Goal: Answer question/provide support

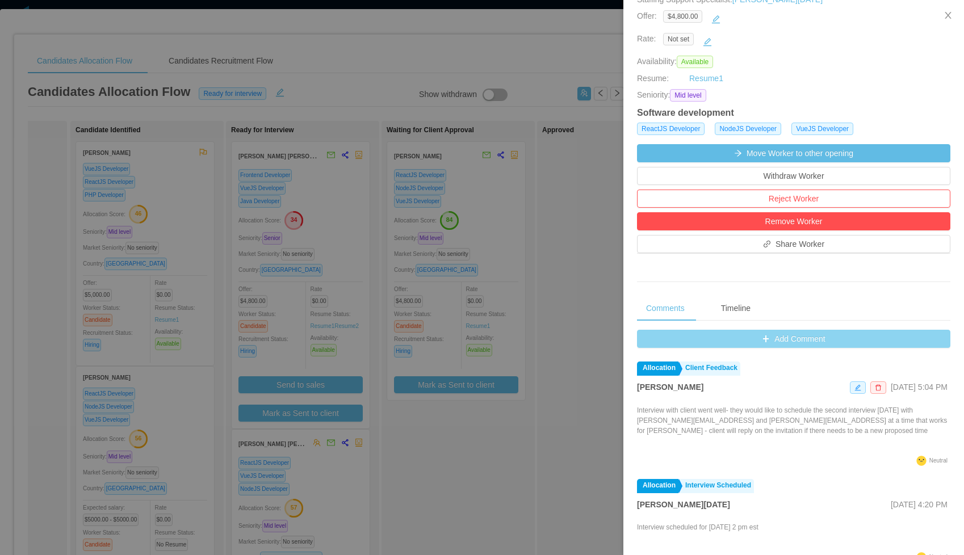
scroll to position [228, 0]
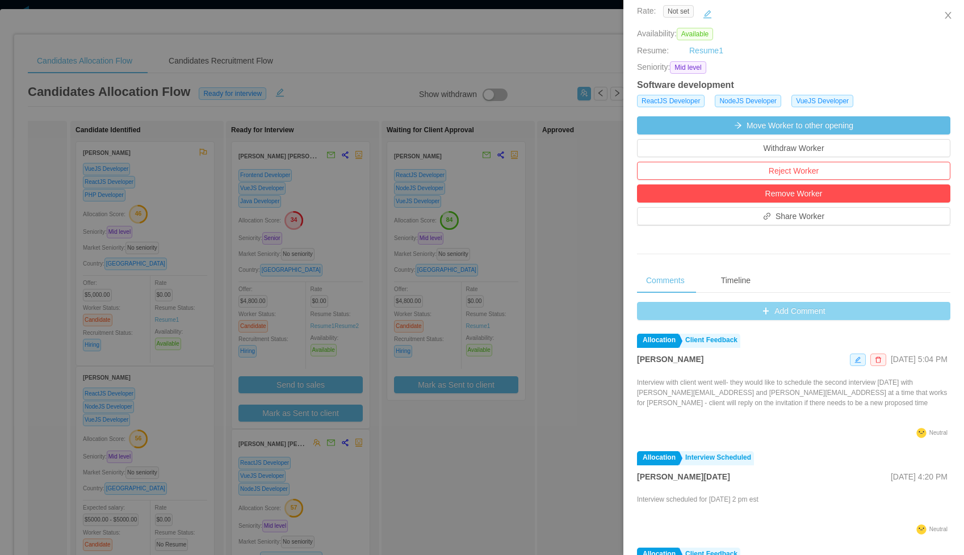
click at [800, 313] on button "Add Comment" at bounding box center [793, 311] width 313 height 18
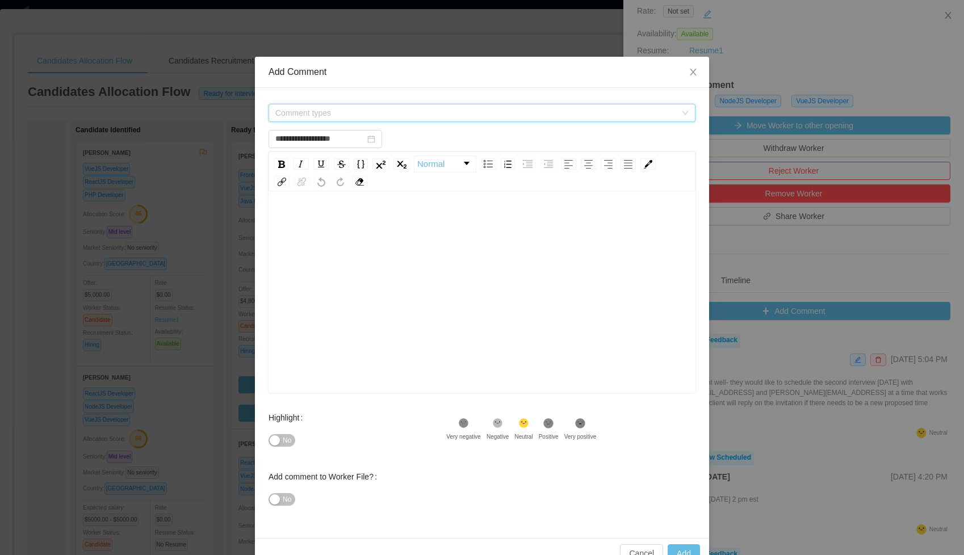
click at [337, 114] on span "Comment types" at bounding box center [475, 112] width 401 height 11
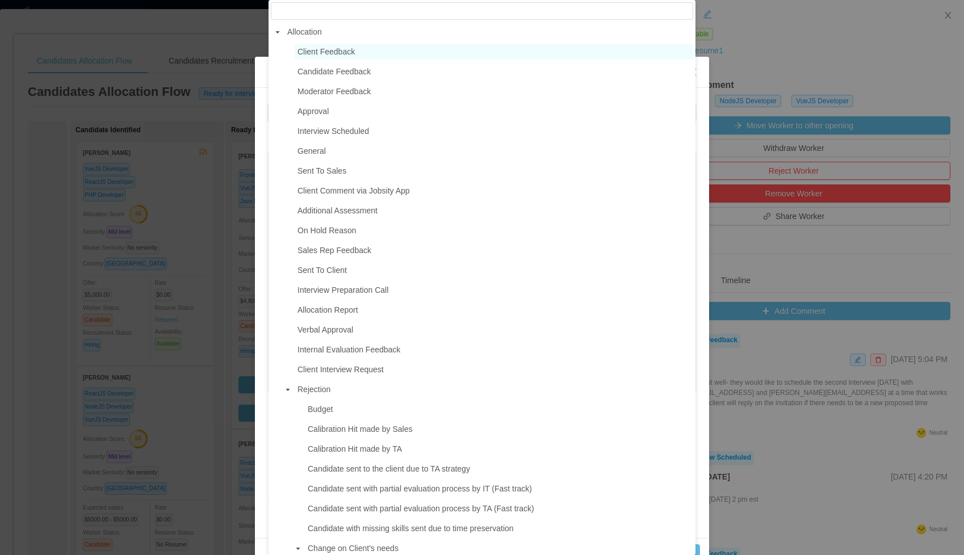
type input "**********"
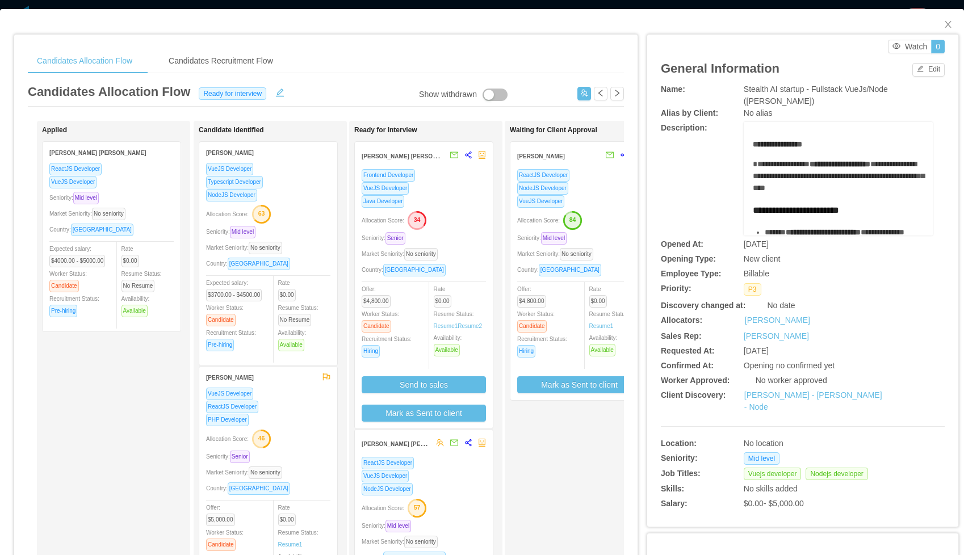
click at [593, 182] on div "NodeJS Developer" at bounding box center [579, 188] width 124 height 13
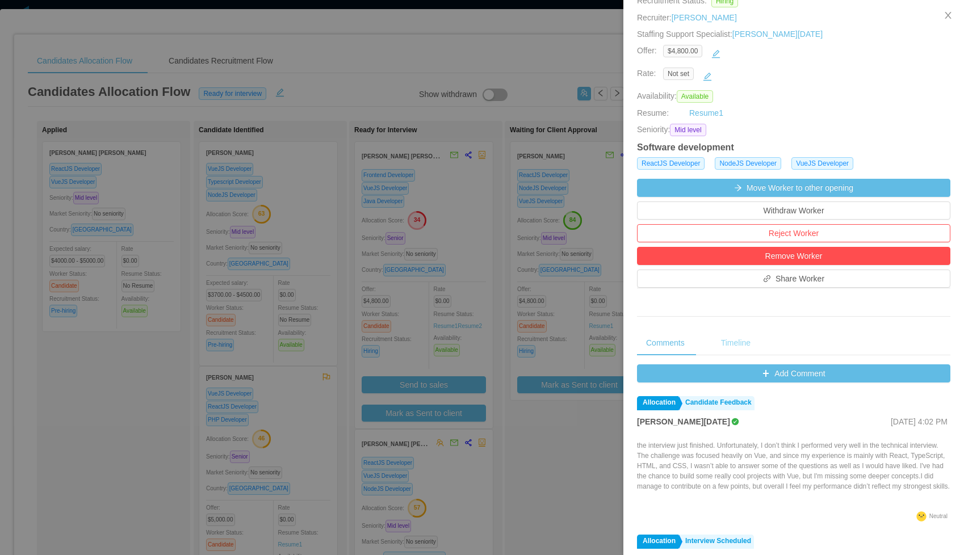
scroll to position [166, 0]
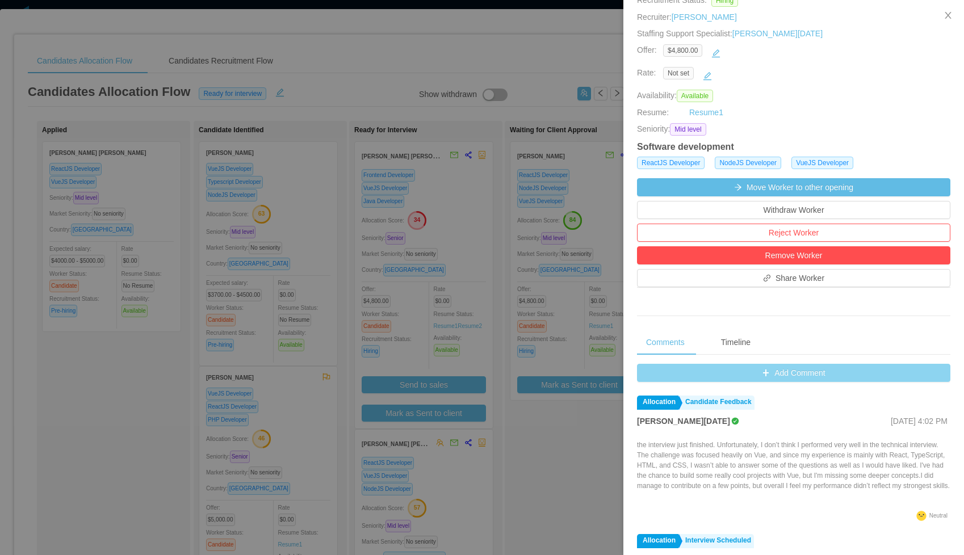
click at [744, 368] on button "Add Comment" at bounding box center [793, 373] width 313 height 18
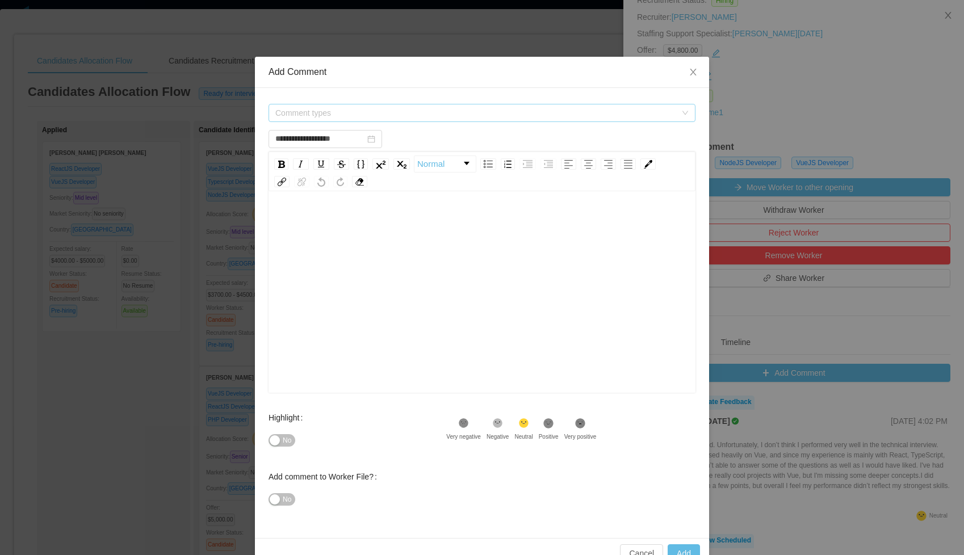
click at [397, 112] on span "Comment types" at bounding box center [475, 112] width 401 height 11
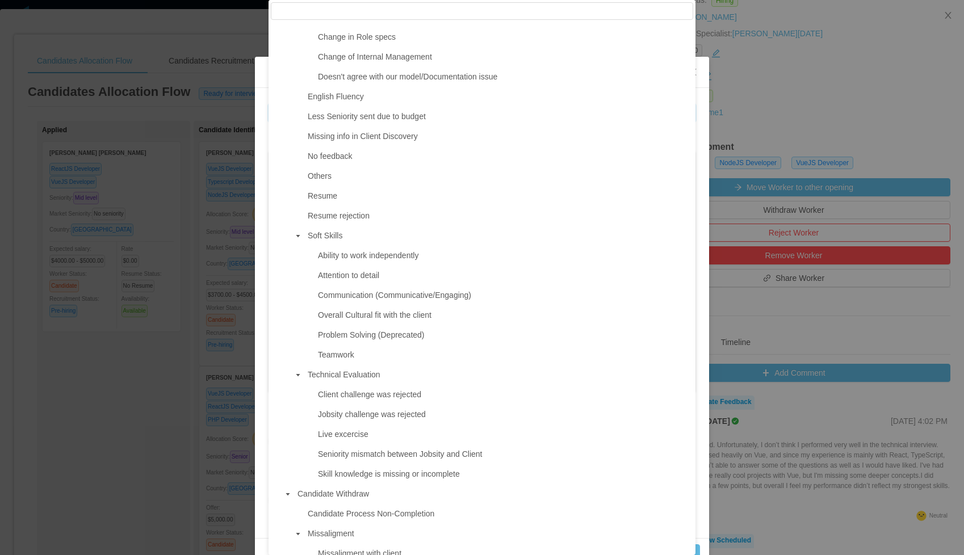
scroll to position [534, 0]
click at [392, 473] on span "Skill knowledge is missing or incomplete" at bounding box center [389, 471] width 142 height 9
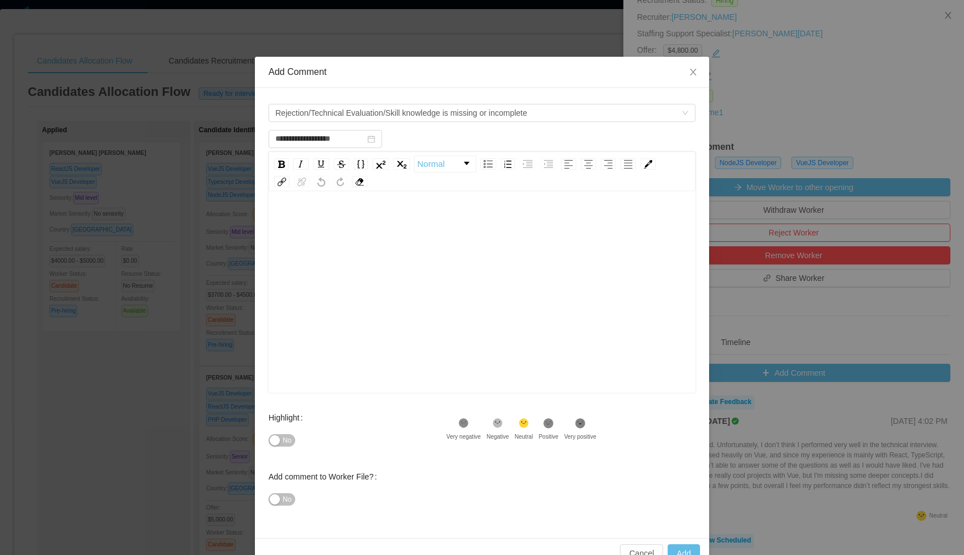
click at [306, 208] on div "rdw-wrapper" at bounding box center [482, 293] width 427 height 199
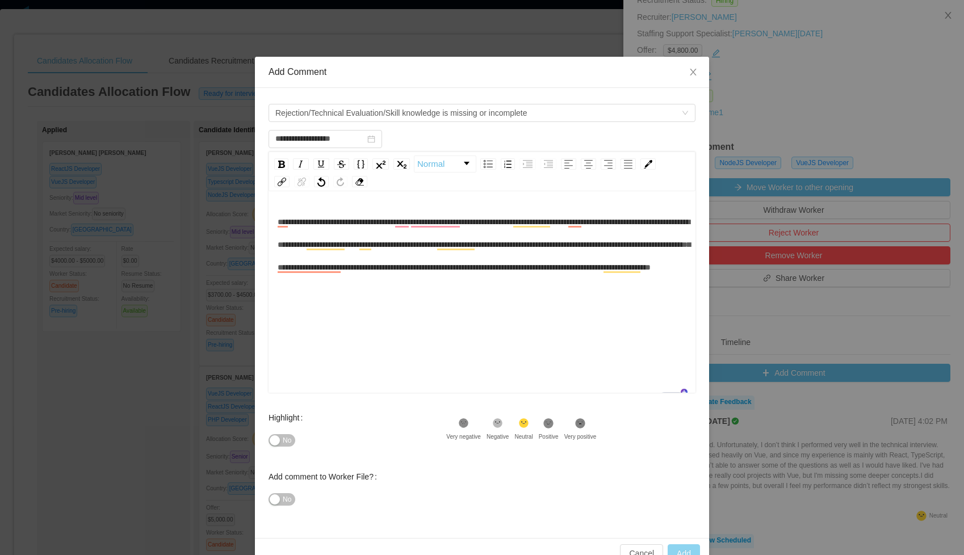
click at [683, 549] on button "Add" at bounding box center [684, 554] width 32 height 18
type input "**********"
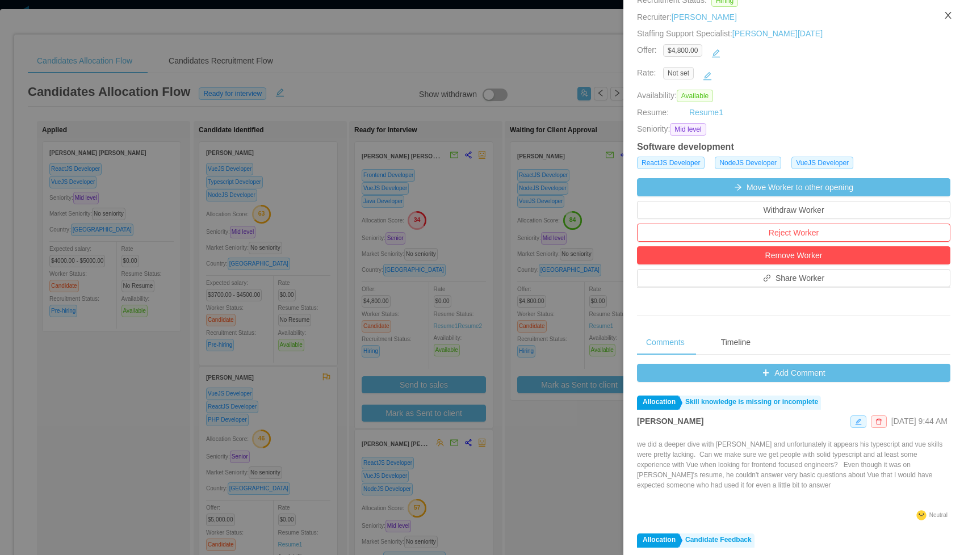
click at [947, 14] on icon "icon: close" at bounding box center [948, 15] width 6 height 7
